Goal: Task Accomplishment & Management: Manage account settings

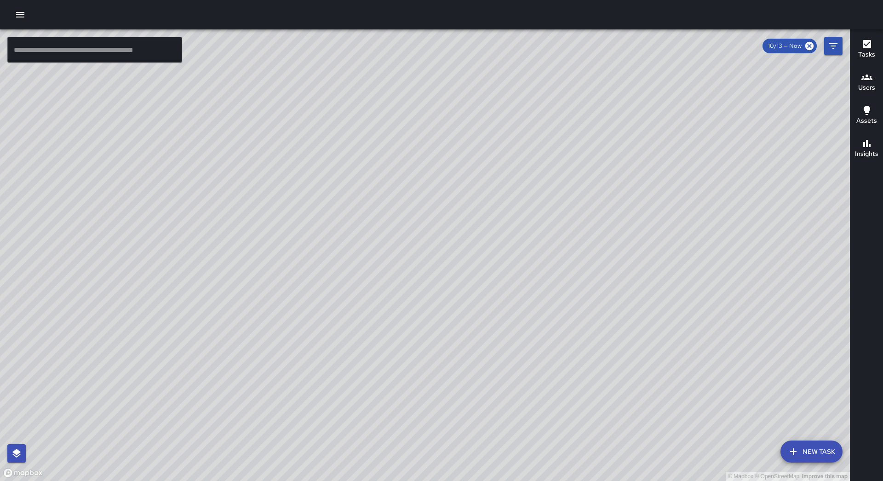
click at [809, 454] on button "New Task" at bounding box center [812, 452] width 62 height 22
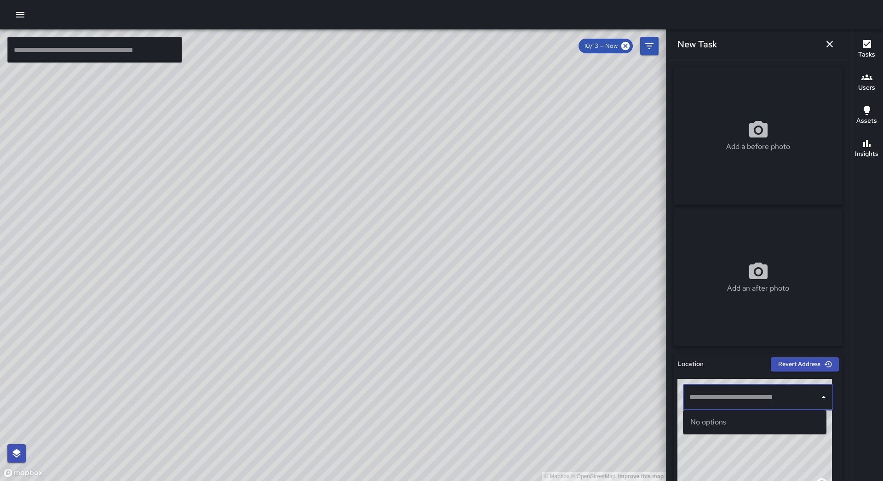
click at [742, 403] on input "text" at bounding box center [751, 397] width 128 height 17
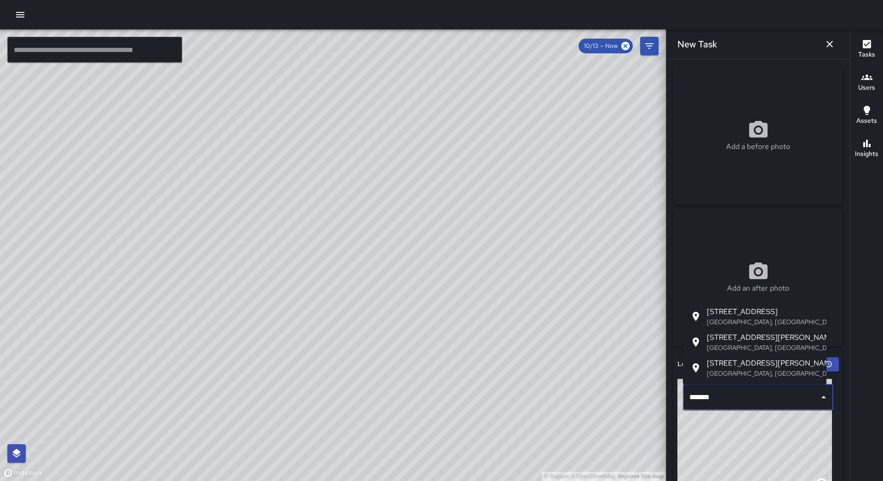
click at [733, 310] on span "[STREET_ADDRESS]" at bounding box center [763, 311] width 112 height 11
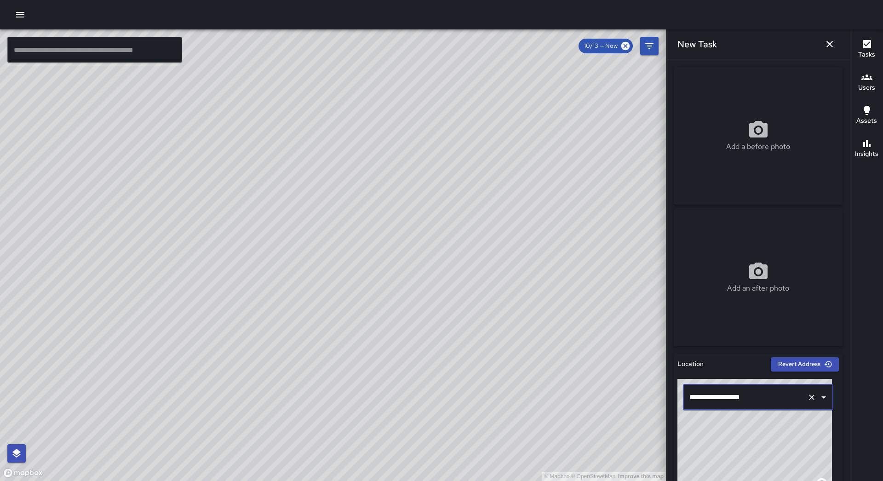
scroll to position [322, 0]
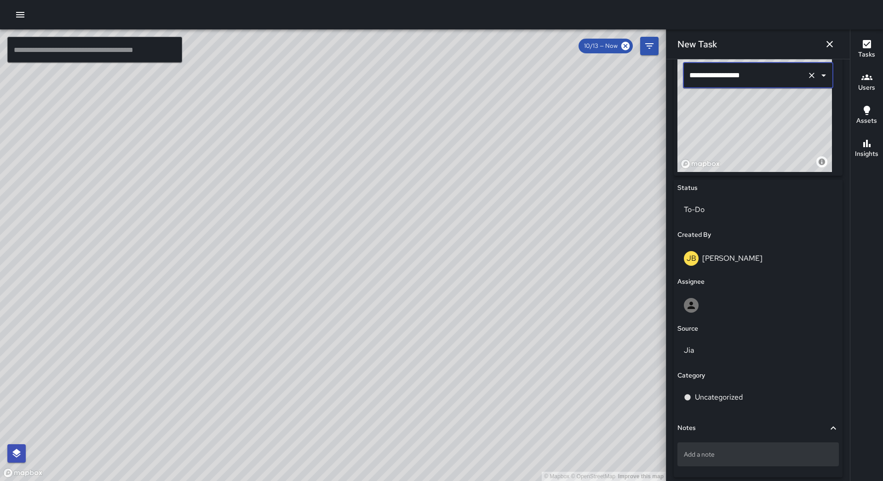
type input "**********"
click at [728, 449] on div "Add a note" at bounding box center [758, 455] width 161 height 24
type textarea "**********"
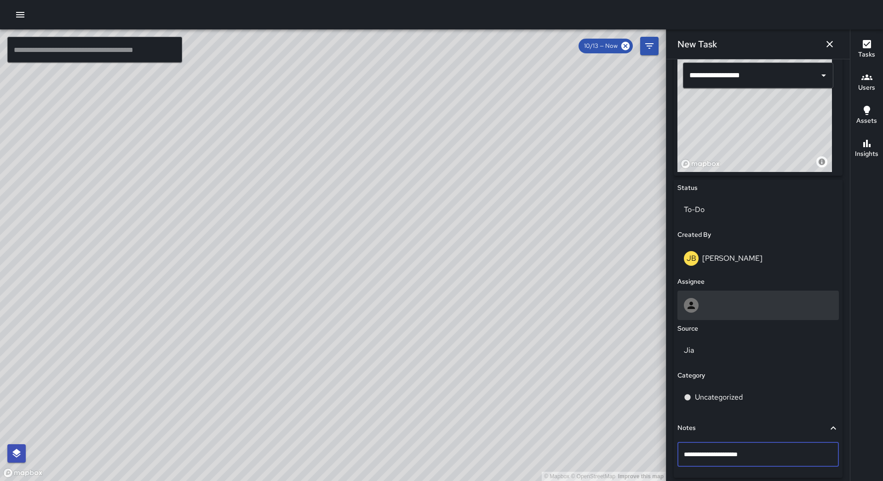
click at [722, 296] on div at bounding box center [758, 305] width 161 height 29
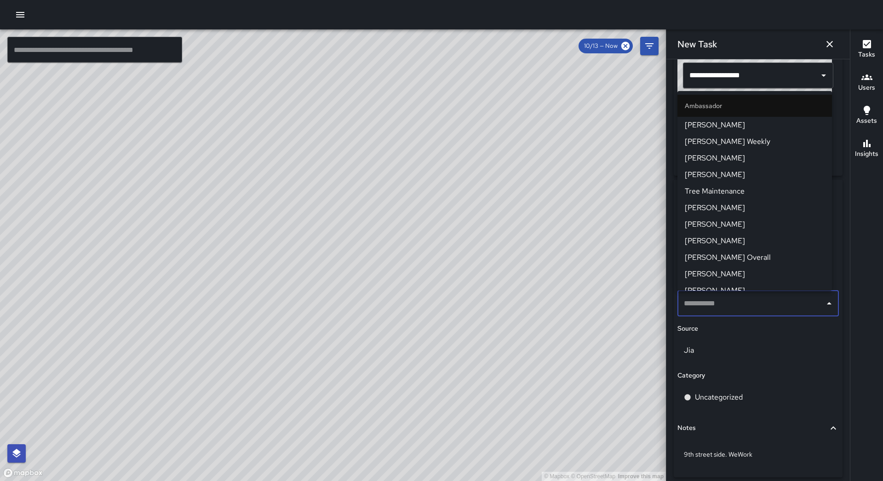
click at [726, 255] on span "[PERSON_NAME] Overall" at bounding box center [755, 257] width 140 height 11
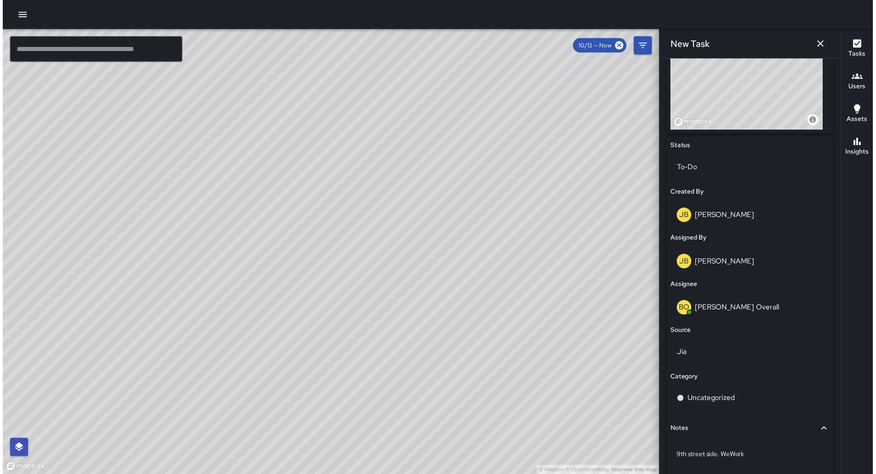
scroll to position [408, 0]
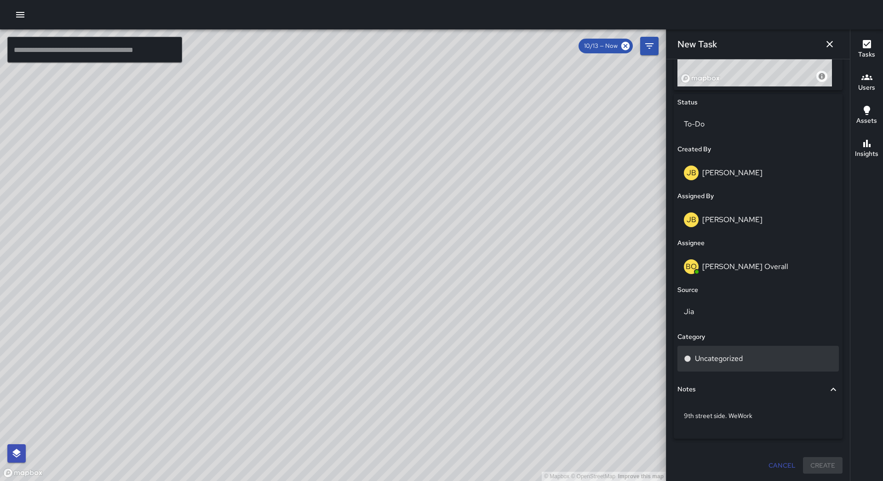
click at [754, 351] on div "Uncategorized" at bounding box center [758, 359] width 161 height 26
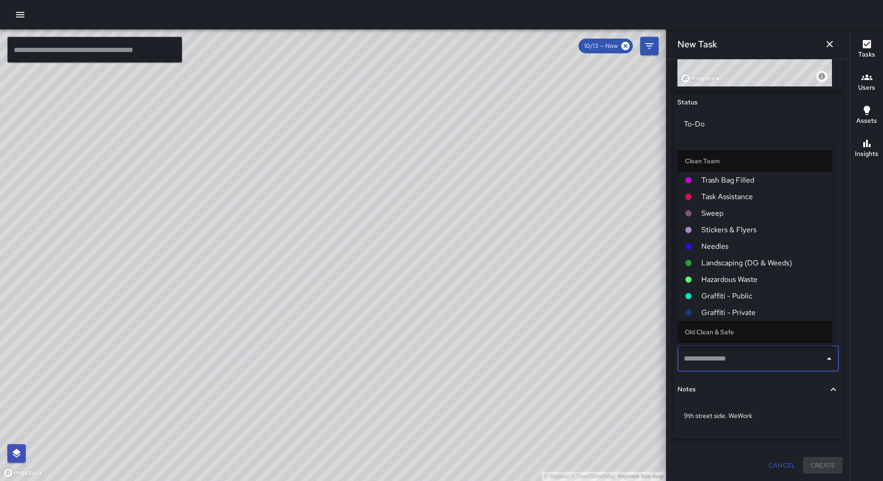
click at [740, 282] on span "Hazardous Waste" at bounding box center [763, 279] width 123 height 11
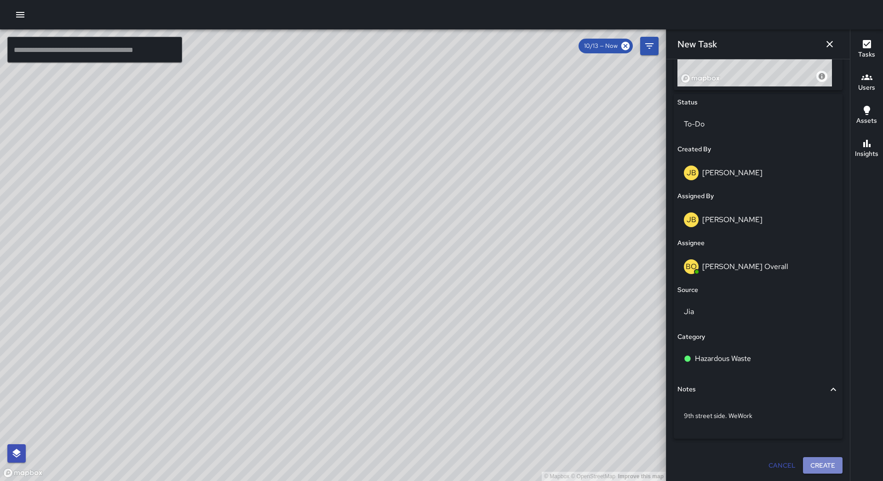
click at [818, 466] on button "Create" at bounding box center [823, 465] width 40 height 17
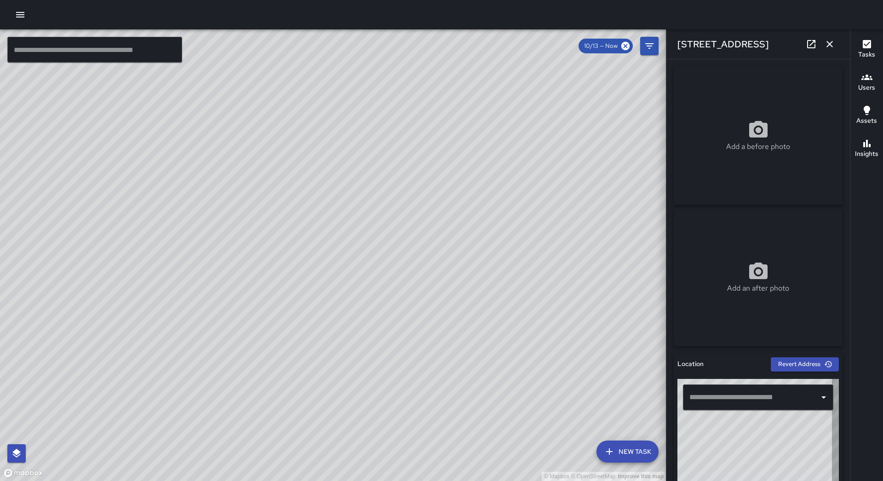
type input "**********"
drag, startPoint x: 830, startPoint y: 43, endPoint x: 825, endPoint y: 45, distance: 5.2
click at [830, 44] on icon "button" at bounding box center [830, 44] width 6 height 6
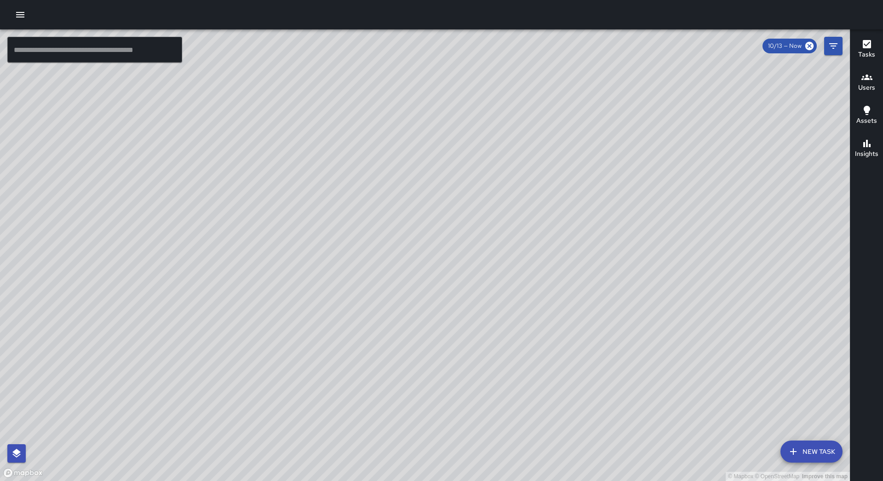
click at [33, 10] on div at bounding box center [441, 14] width 883 height 29
click at [22, 11] on icon "button" at bounding box center [20, 14] width 11 height 11
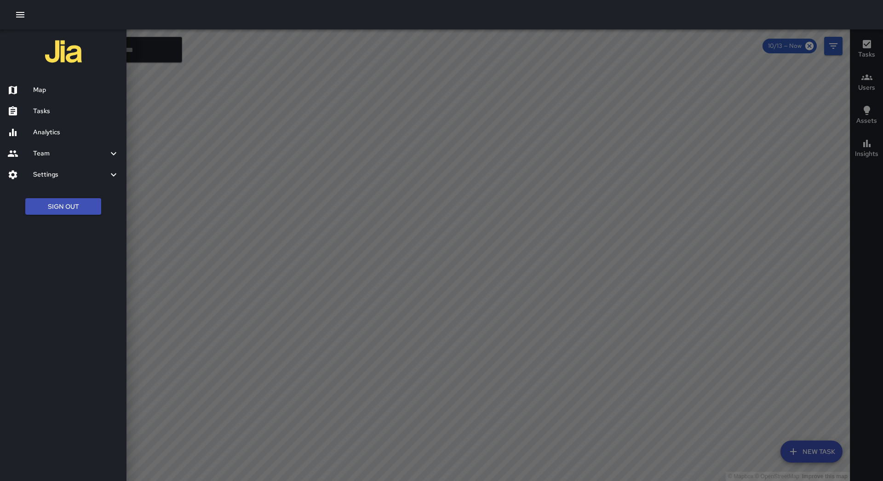
click at [59, 121] on ul "Map Tasks Analytics Team Leaderboard Settings Geofence and Zones Divisions and …" at bounding box center [63, 132] width 127 height 113
click at [59, 111] on h6 "Tasks" at bounding box center [76, 111] width 86 height 10
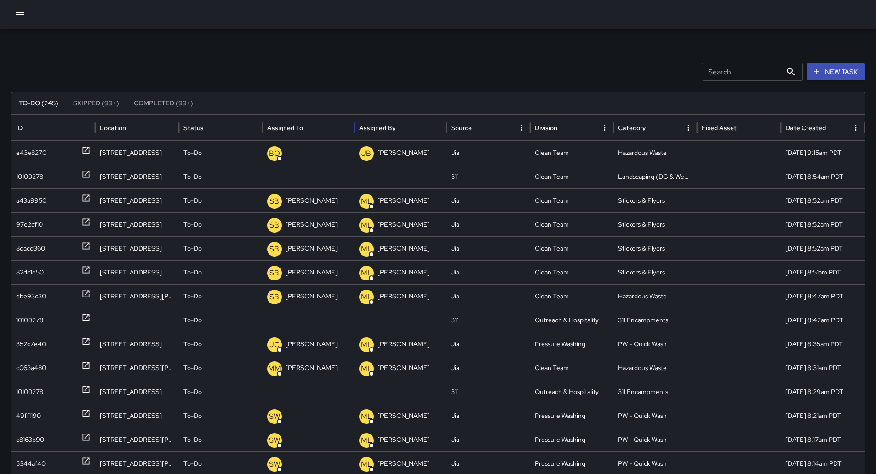
click at [288, 129] on div "Assigned To" at bounding box center [285, 128] width 36 height 8
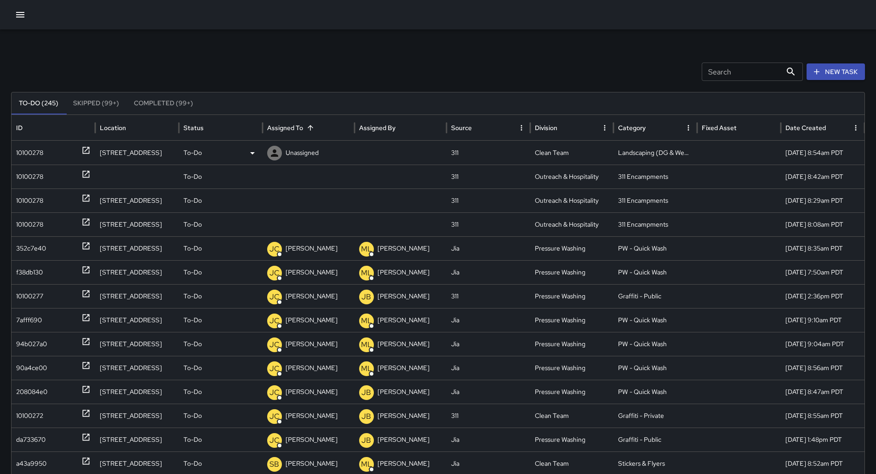
click at [27, 150] on div "10100278" at bounding box center [29, 152] width 27 height 23
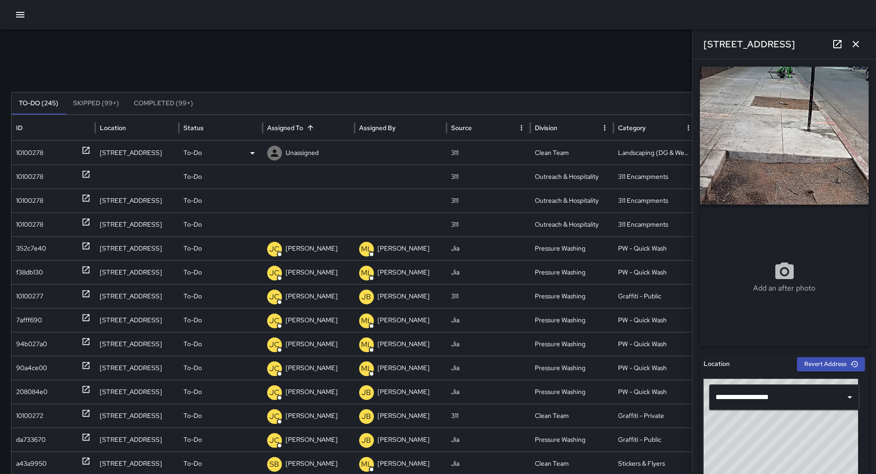
click at [239, 150] on div "To-Do" at bounding box center [221, 152] width 75 height 23
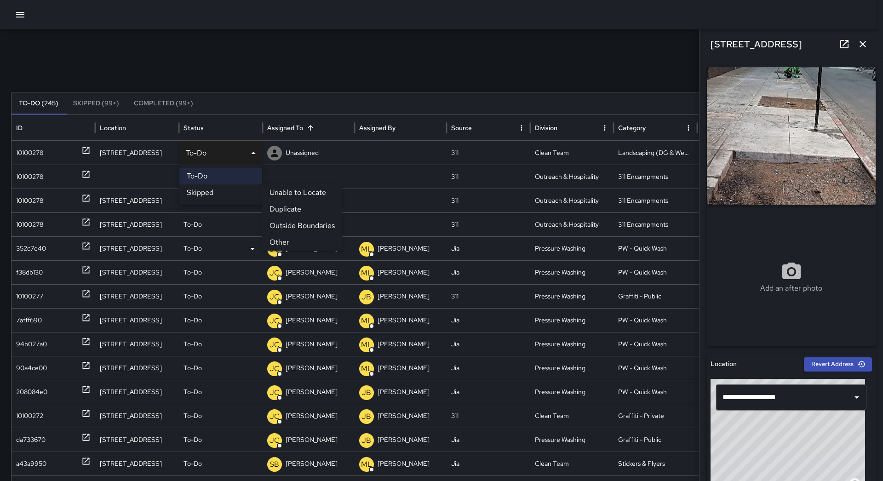
click at [281, 237] on li "Other" at bounding box center [302, 242] width 80 height 17
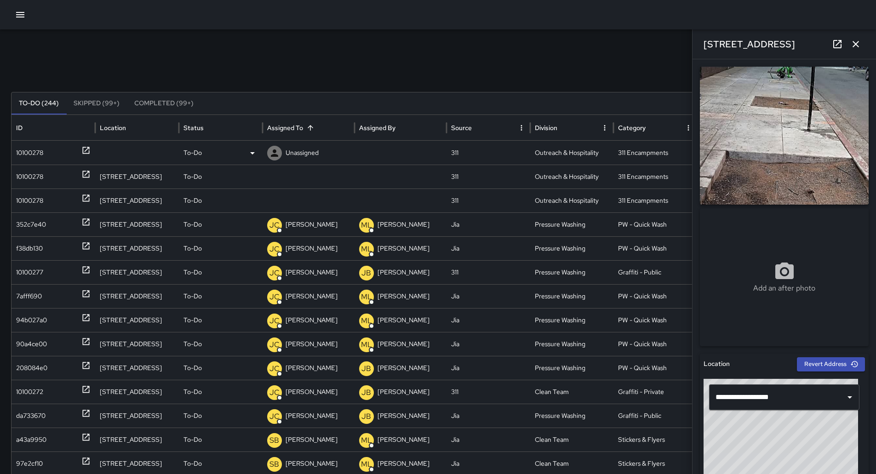
click at [43, 146] on div "10100278" at bounding box center [29, 152] width 27 height 23
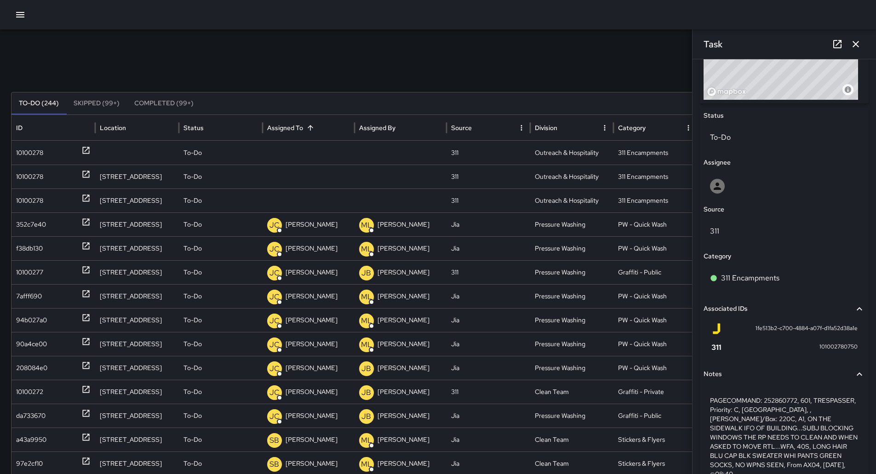
scroll to position [445, 0]
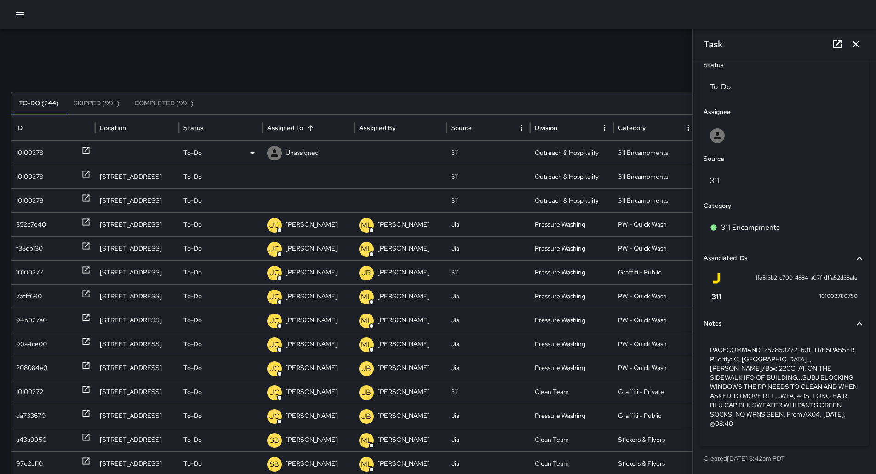
click at [298, 147] on p "Unassigned" at bounding box center [302, 152] width 33 height 23
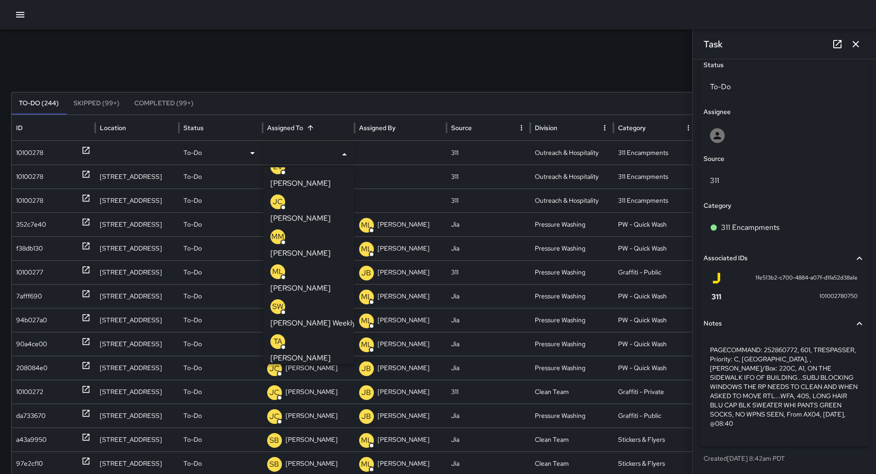
scroll to position [0, 0]
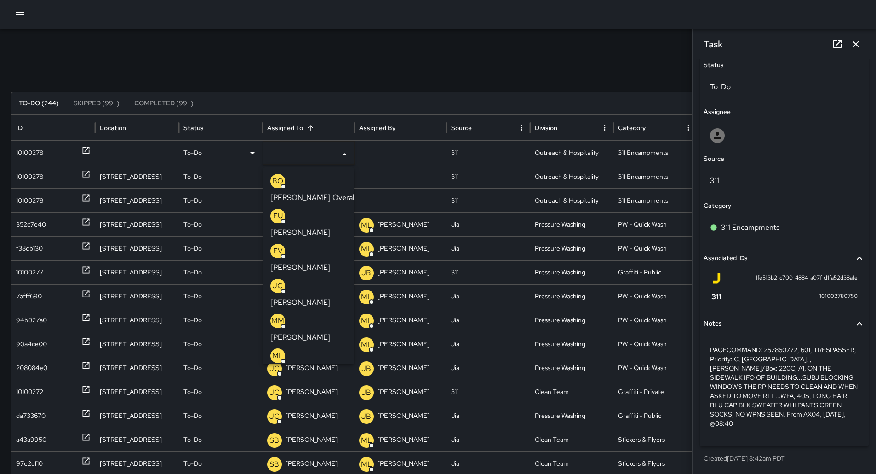
click at [303, 367] on p "[PERSON_NAME]" at bounding box center [301, 372] width 60 height 11
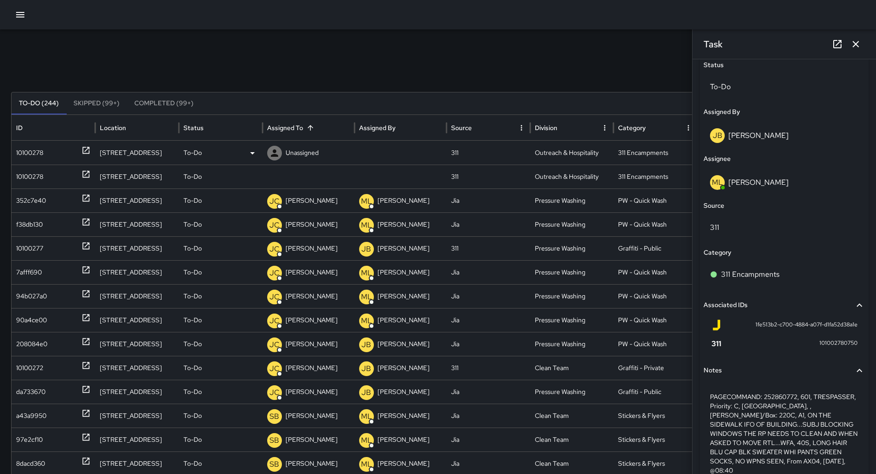
click at [55, 146] on div "10100278" at bounding box center [53, 152] width 75 height 23
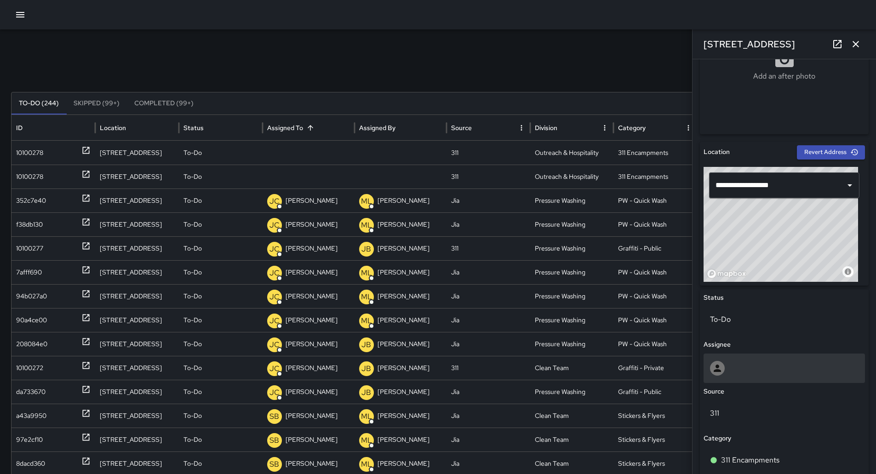
scroll to position [322, 0]
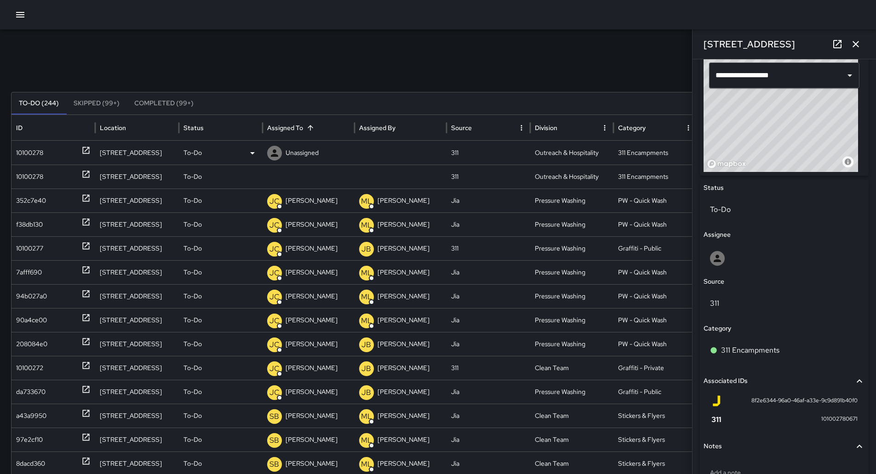
click at [305, 151] on p "Unassigned" at bounding box center [302, 152] width 33 height 23
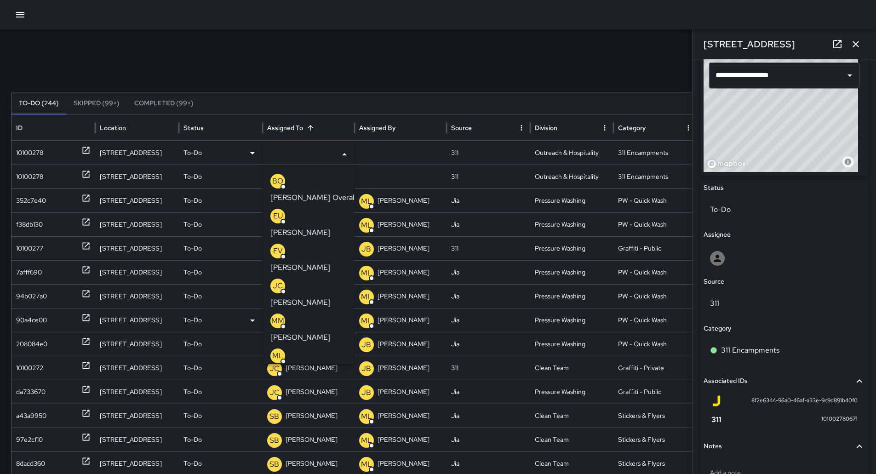
click at [308, 367] on p "[PERSON_NAME]" at bounding box center [301, 372] width 60 height 11
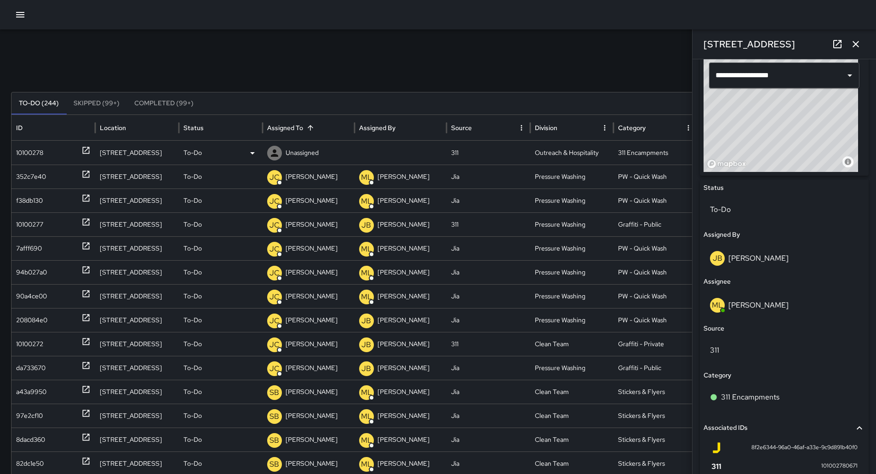
drag, startPoint x: 44, startPoint y: 149, endPoint x: 85, endPoint y: 158, distance: 42.0
click at [43, 148] on div "10100278" at bounding box center [29, 152] width 27 height 23
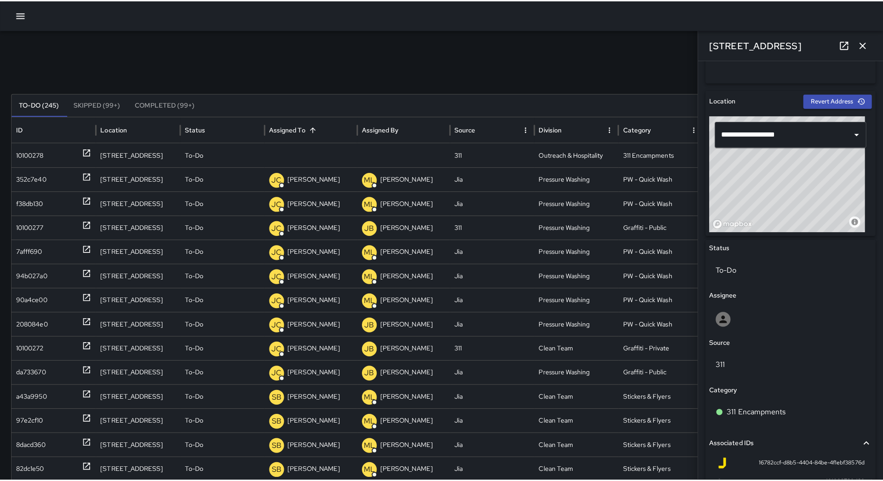
scroll to position [261, 0]
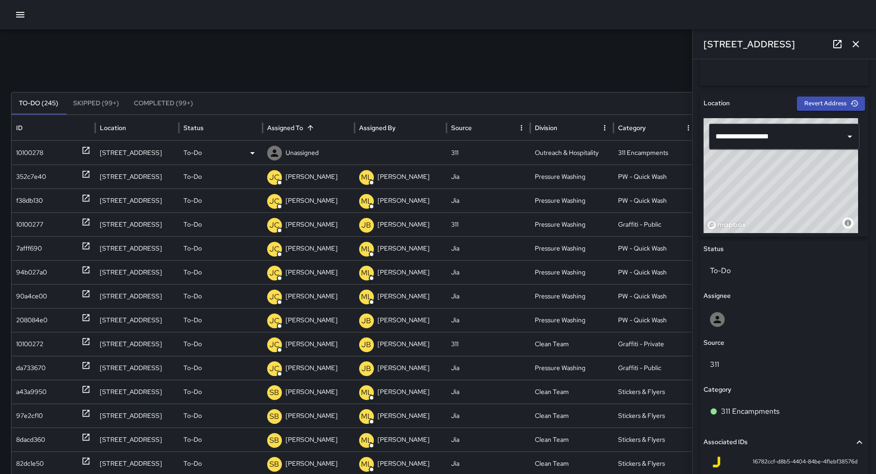
click at [339, 154] on div "Unassigned" at bounding box center [308, 152] width 83 height 23
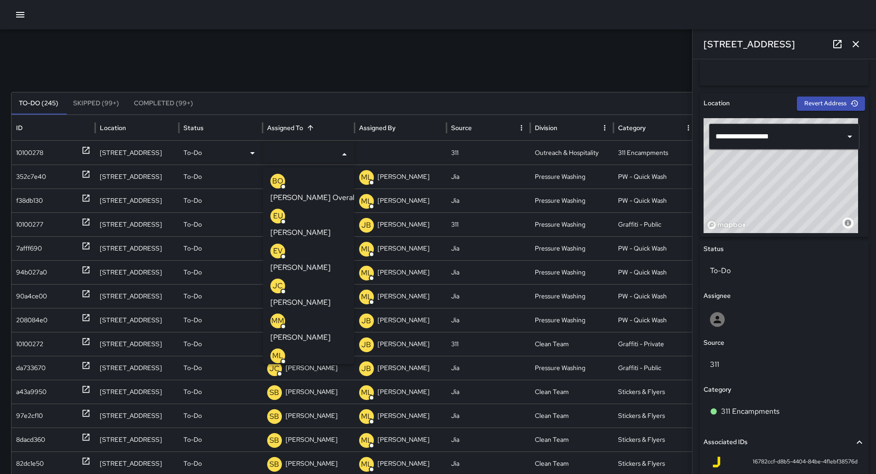
click at [320, 367] on p "[PERSON_NAME]" at bounding box center [301, 372] width 60 height 11
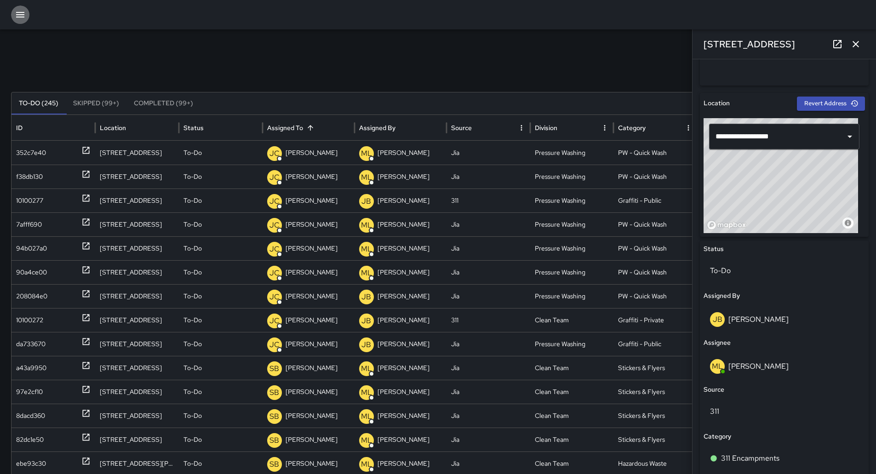
click at [13, 10] on button "button" at bounding box center [20, 15] width 18 height 18
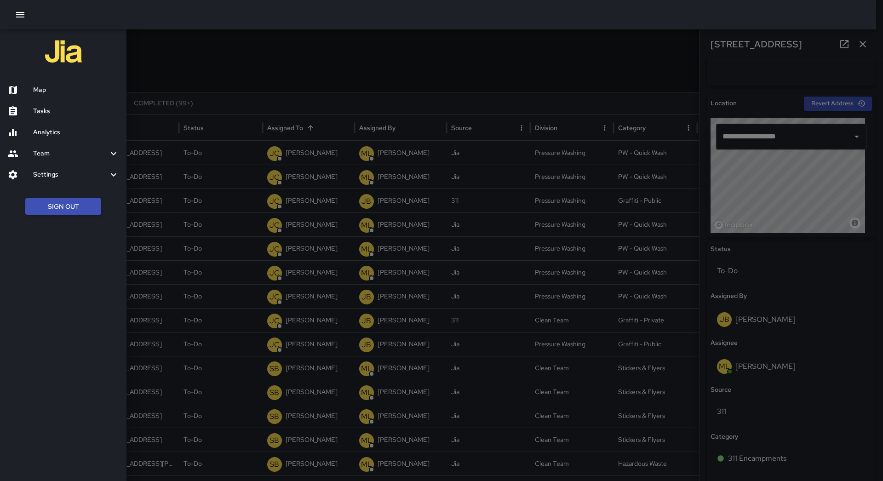
click at [47, 96] on div "Map" at bounding box center [63, 90] width 127 height 21
